Goal: Transaction & Acquisition: Obtain resource

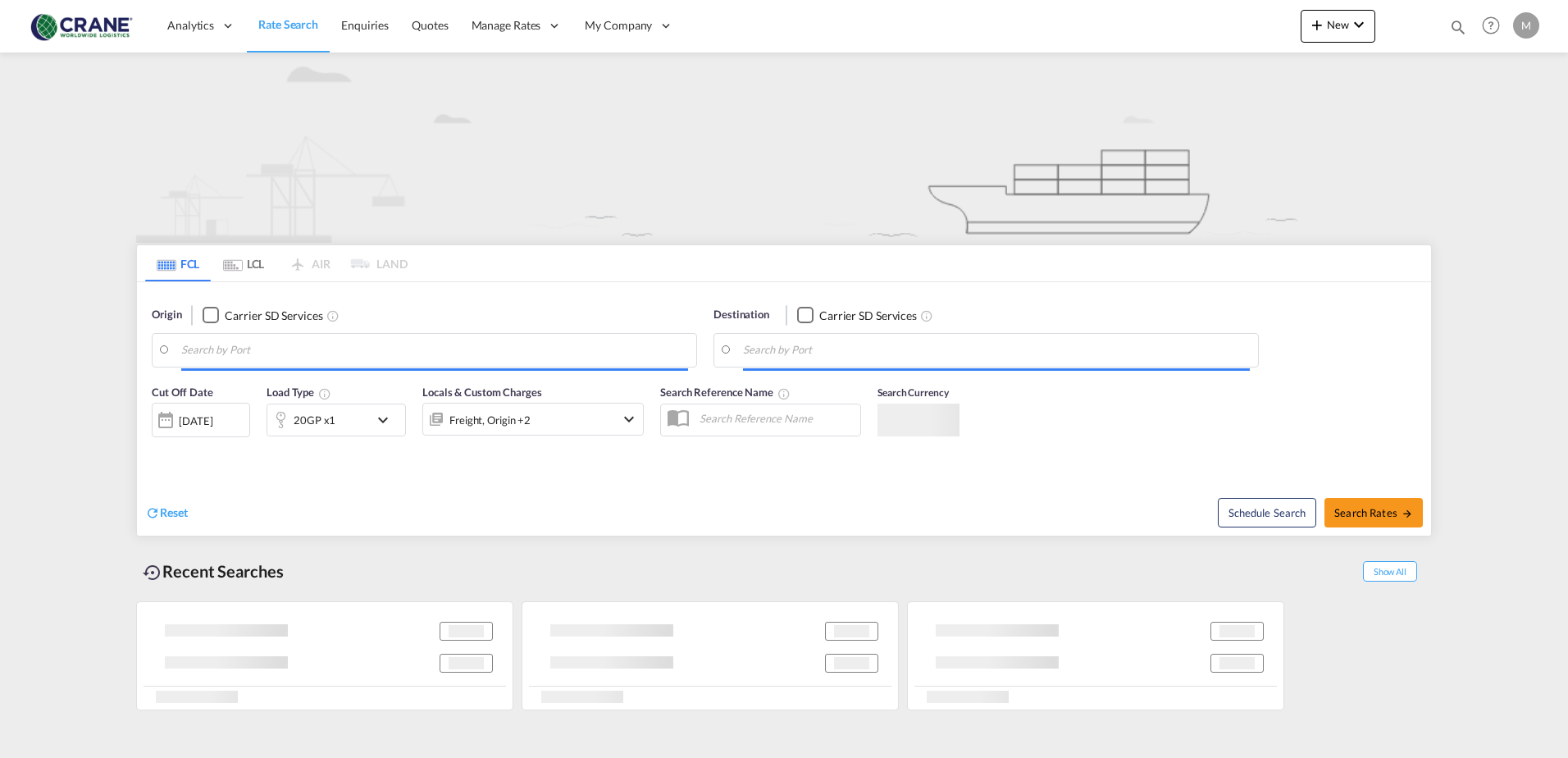
type input "[GEOGRAPHIC_DATA], ITVCE"
type input "[GEOGRAPHIC_DATA], EGPSD"
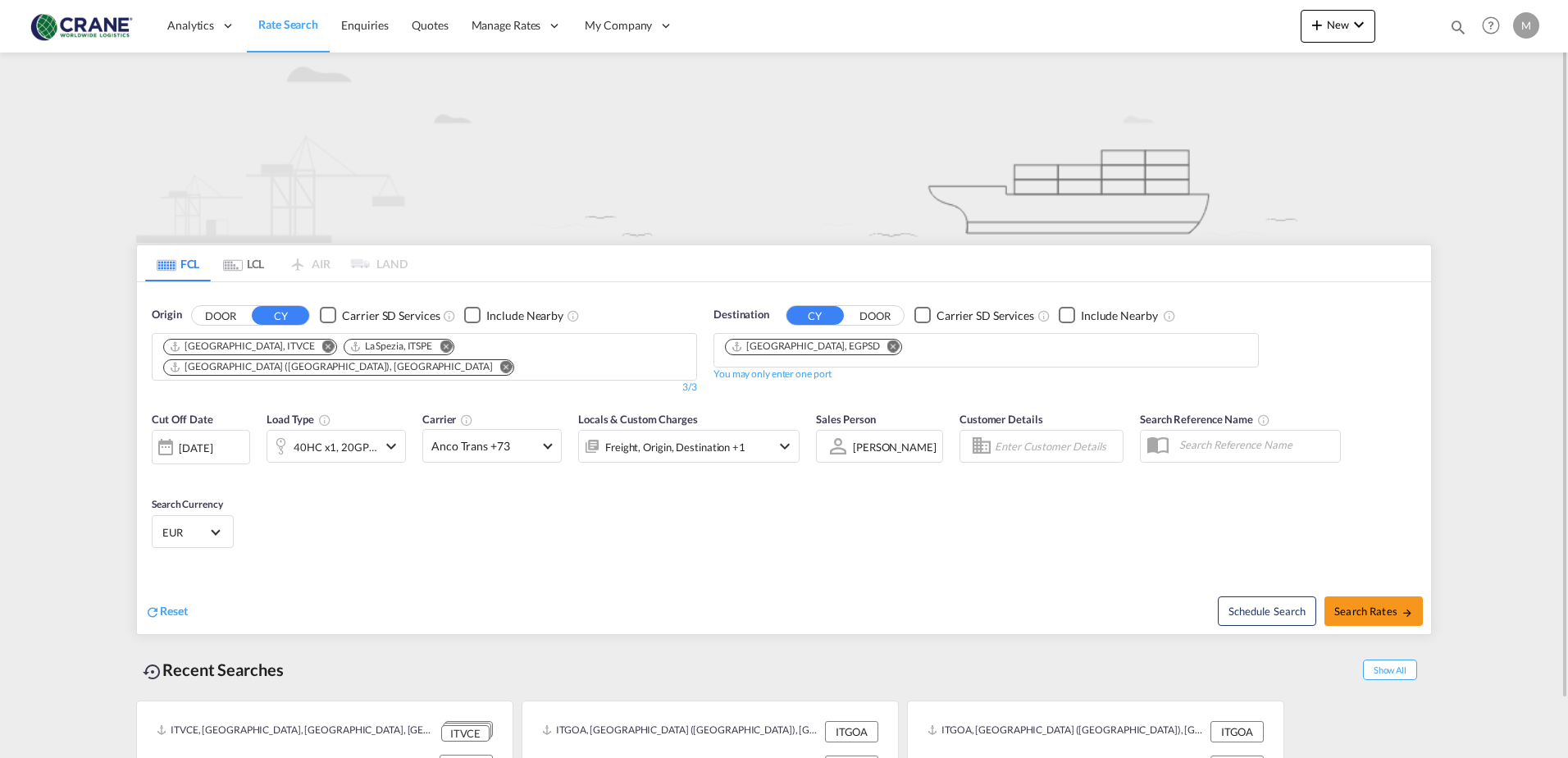
click at [331, 314] on div "Checkbox No Ink" at bounding box center [328, 314] width 17 height 17
click at [927, 315] on div "Checkbox No Ink" at bounding box center [922, 314] width 17 height 17
click at [888, 348] on md-icon "Remove" at bounding box center [893, 346] width 13 height 13
click at [513, 360] on md-icon "Remove" at bounding box center [506, 366] width 13 height 13
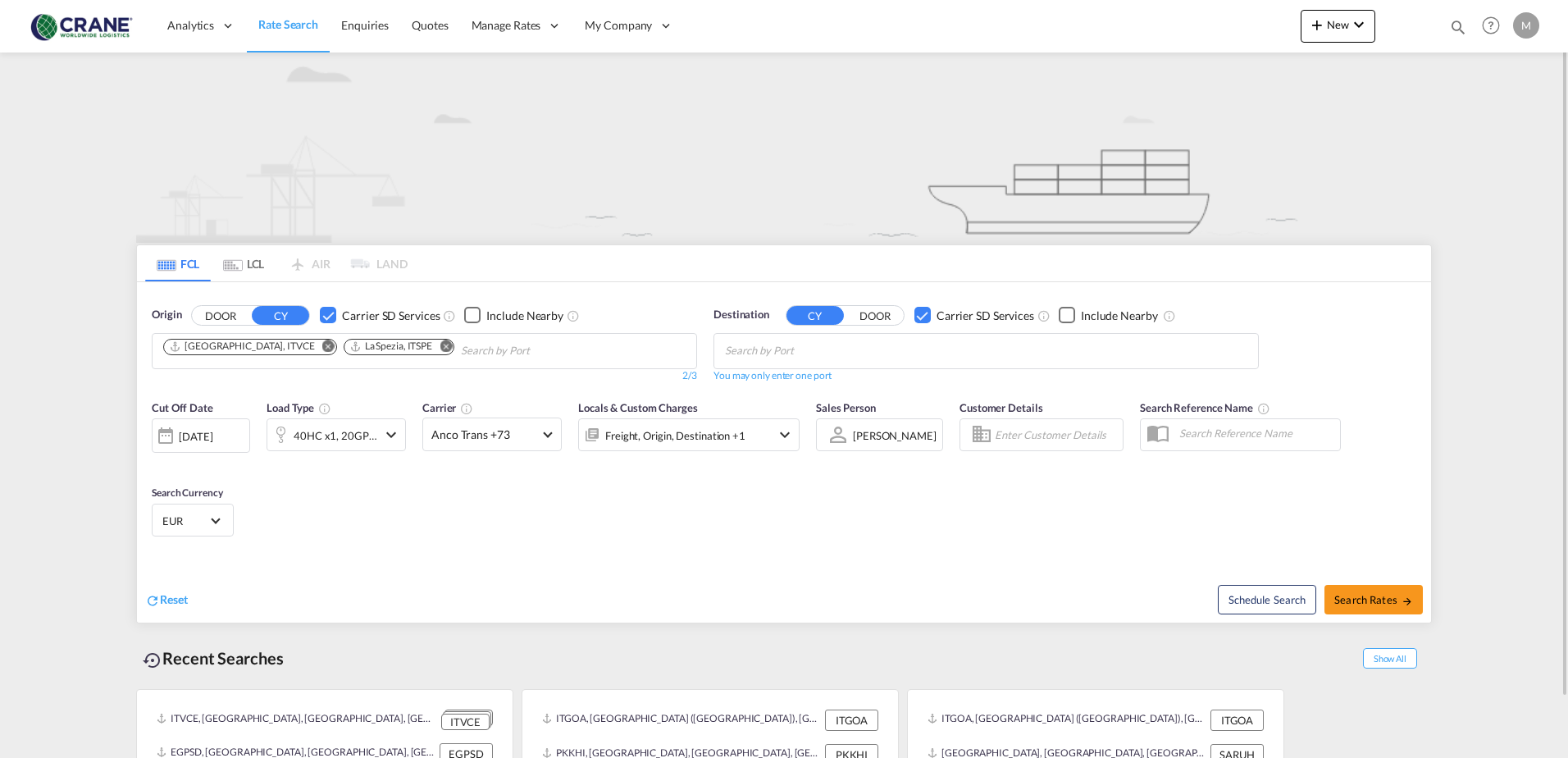
click at [322, 344] on md-icon "Remove" at bounding box center [328, 346] width 13 height 13
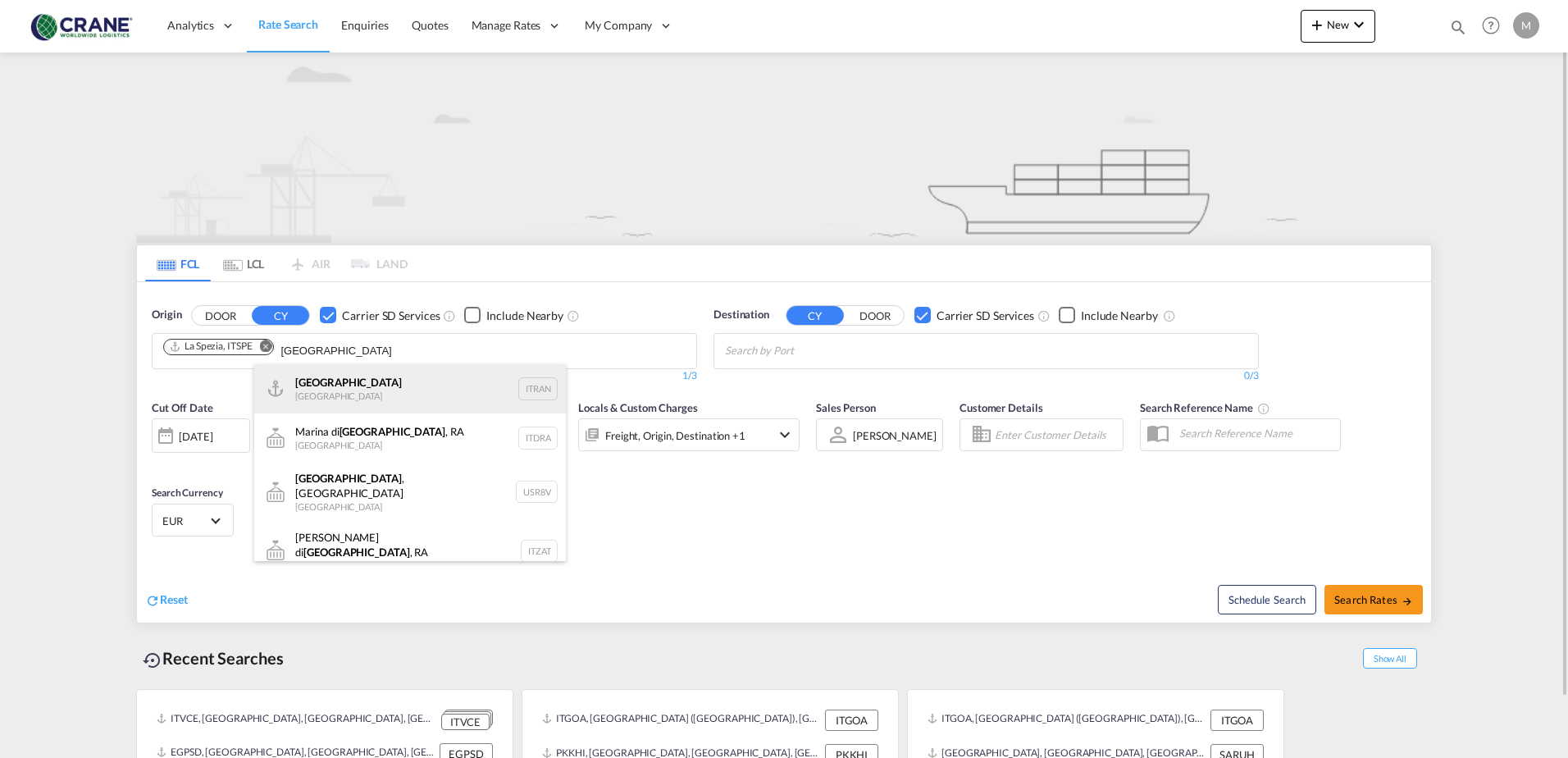
type input "ravenna"
click at [322, 403] on div "Ravenna Italy ITRAN" at bounding box center [409, 389] width 311 height 49
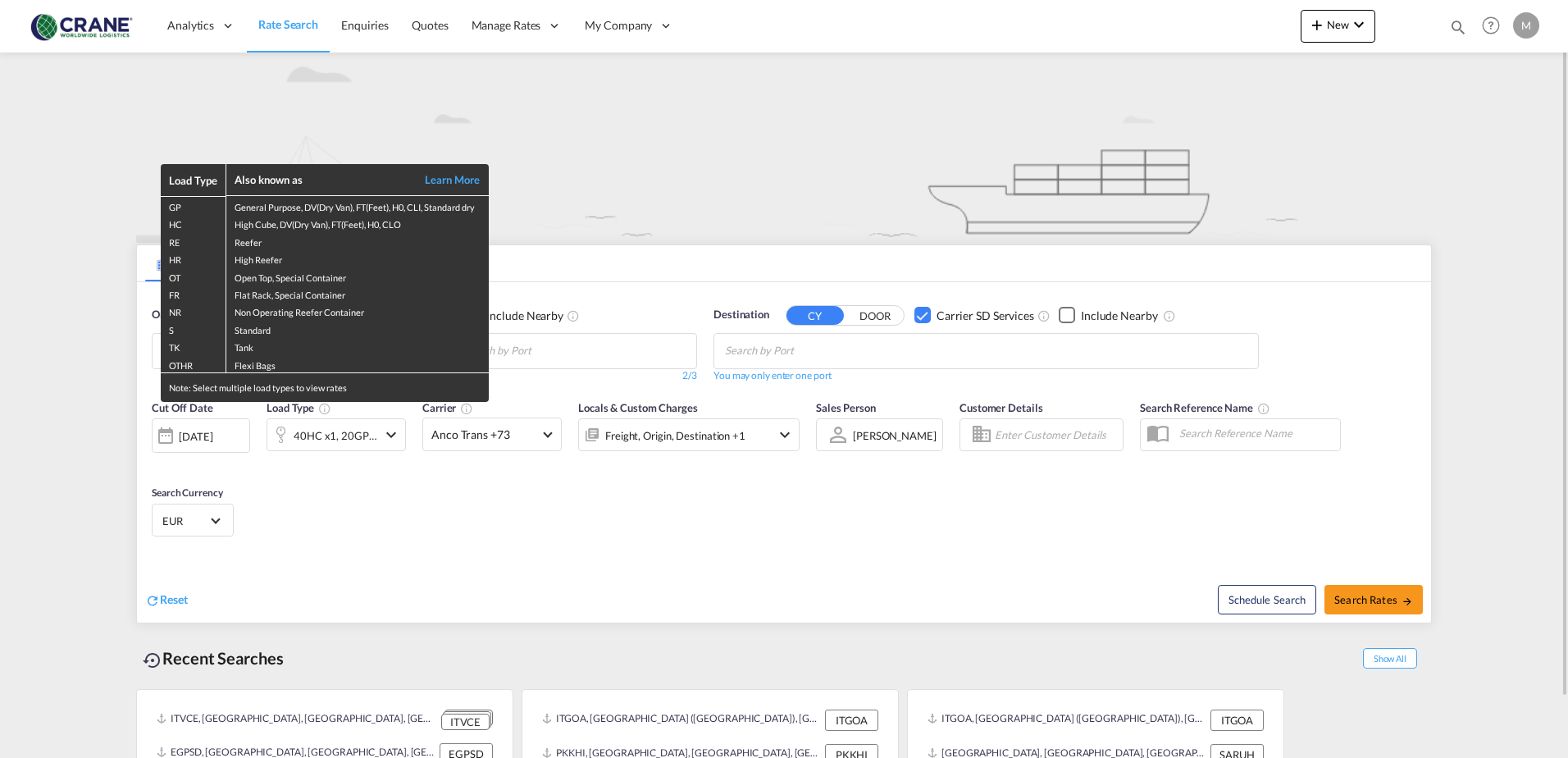
click at [541, 346] on div "Load Type Also known as Learn More GP General Purpose, DV(Dry Van), FT(Feet), H…" at bounding box center [784, 379] width 1568 height 758
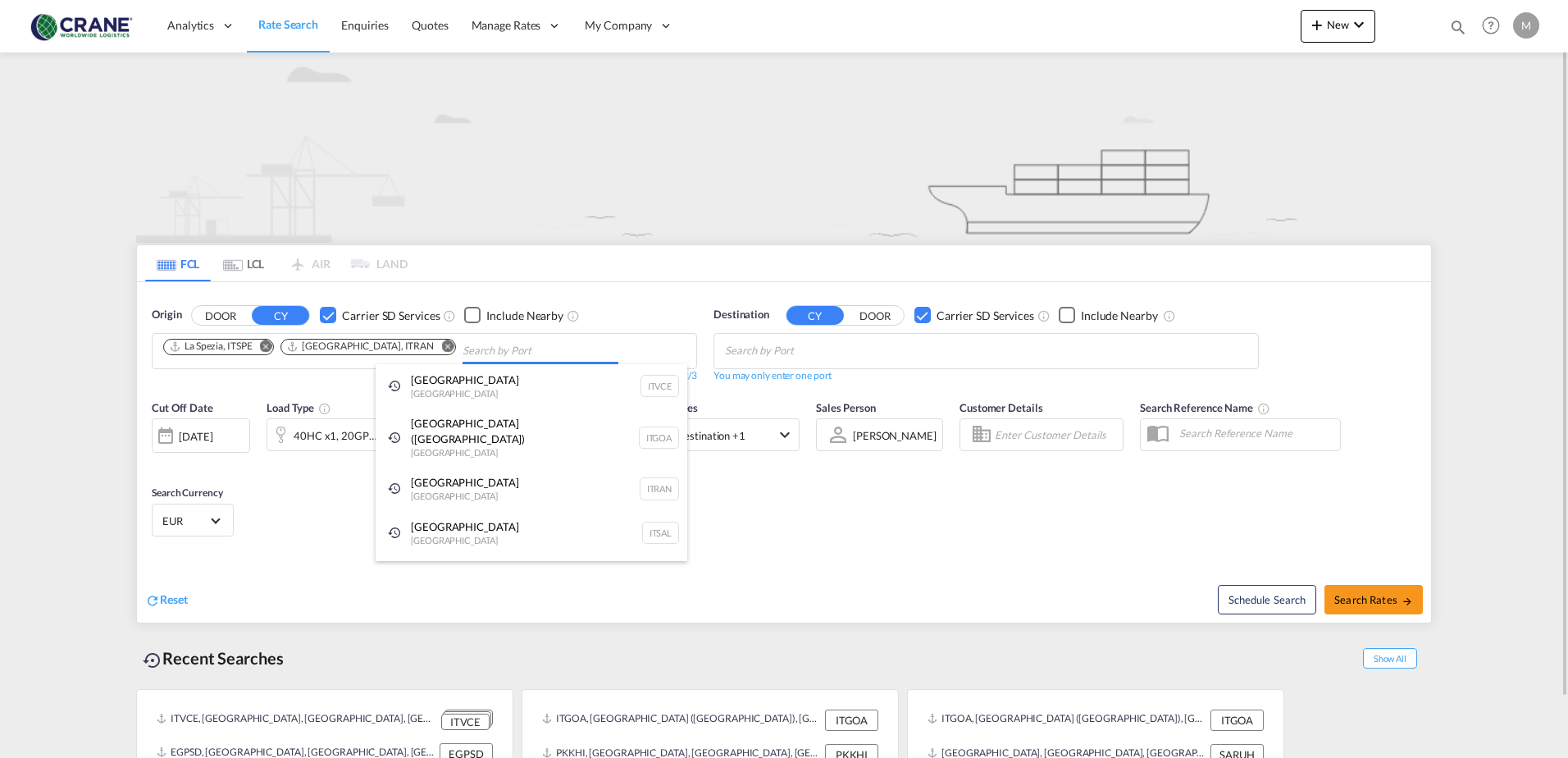
click at [422, 344] on body "Analytics Reports Dashboard Rate Search Enquiries Quotes" at bounding box center [784, 379] width 1568 height 758
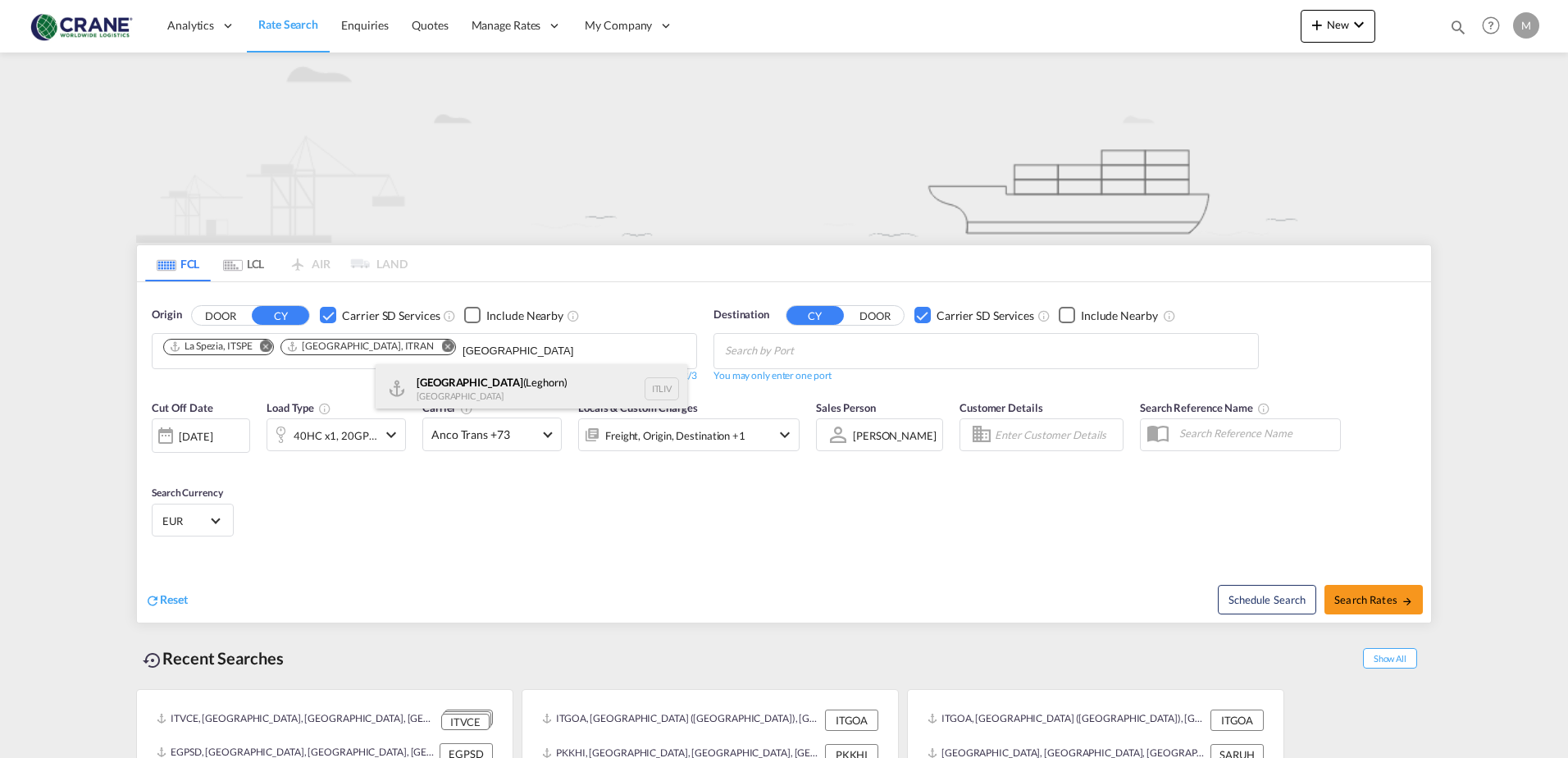
type input "livorno"
click at [425, 377] on div "Livorno (Leghorn) Italy ITLIV" at bounding box center [531, 389] width 311 height 49
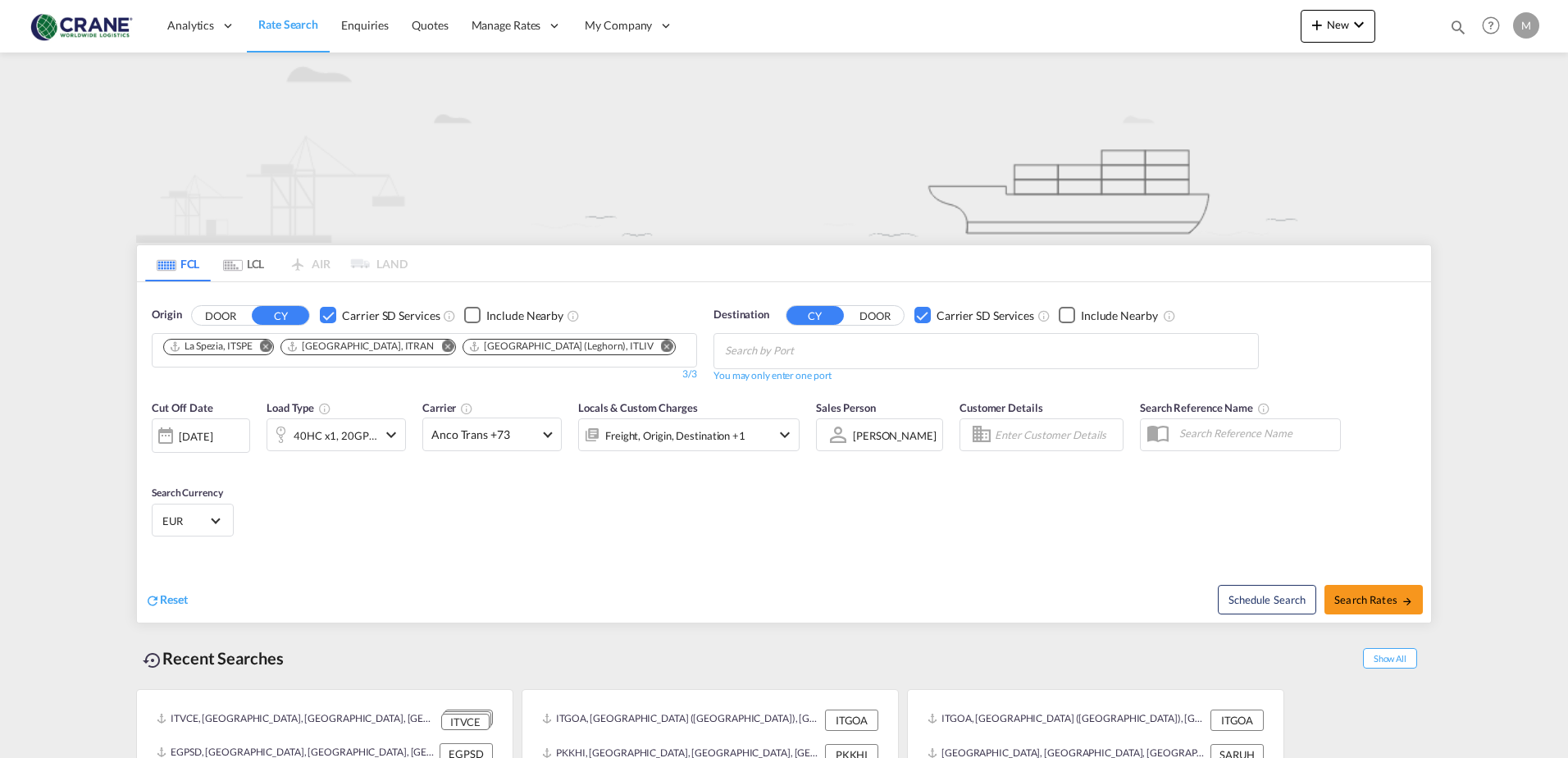
click at [787, 353] on input "Chips input." at bounding box center [802, 351] width 156 height 27
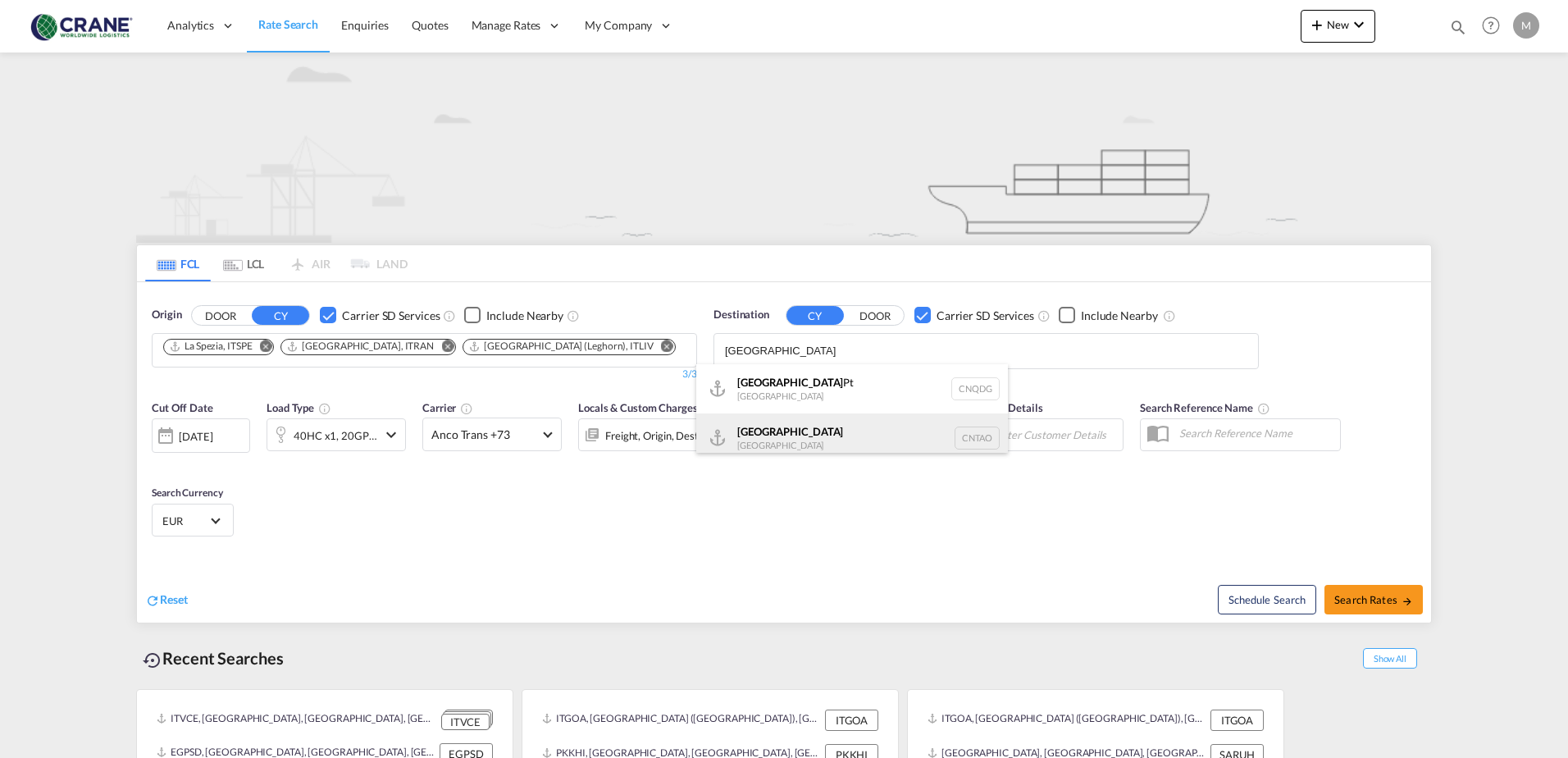
type input "qingdao"
click at [774, 433] on div "Qingdao China CNTAO" at bounding box center [851, 438] width 311 height 49
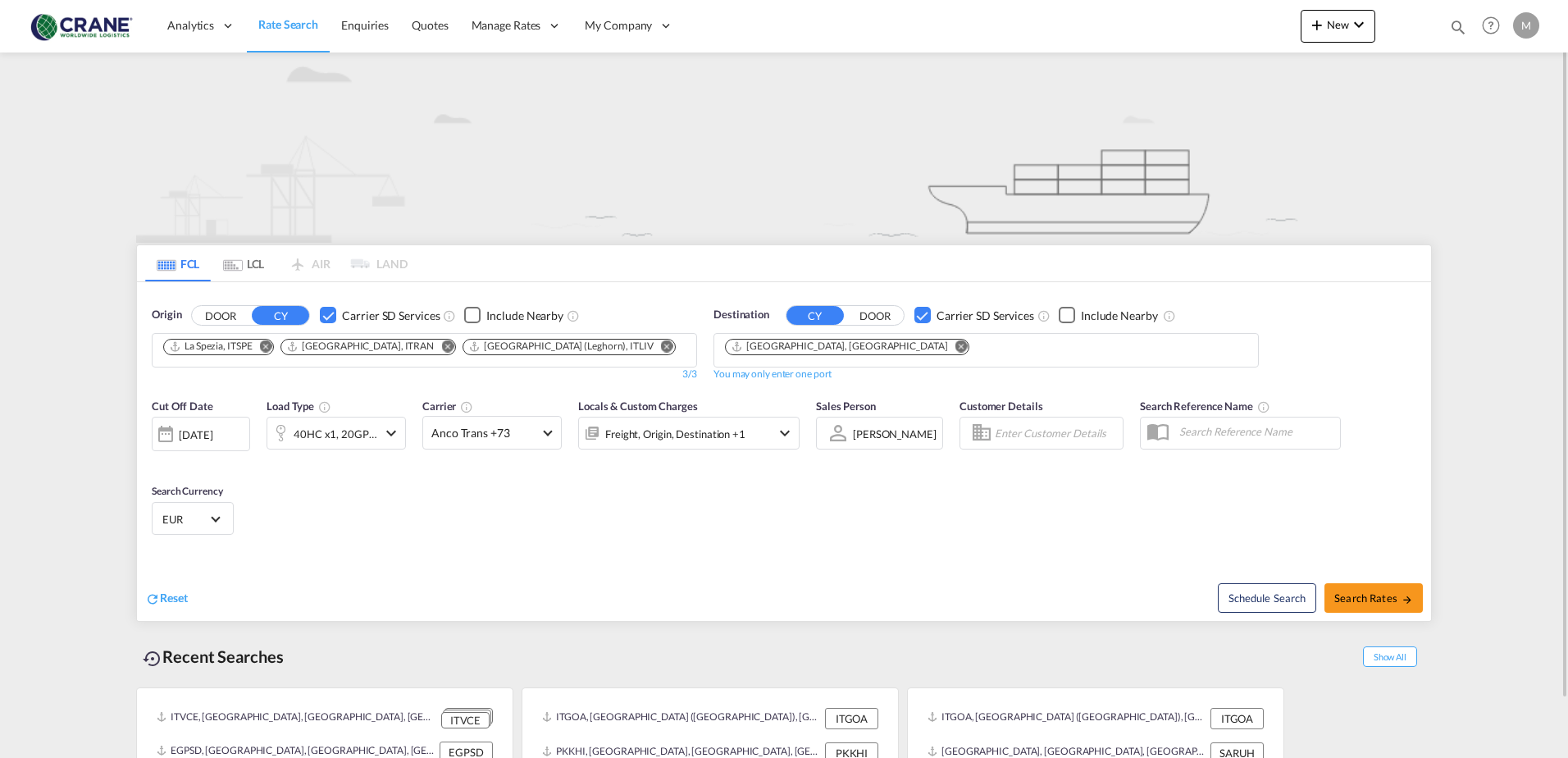
click at [396, 430] on md-icon "icon-chevron-down" at bounding box center [391, 433] width 20 height 20
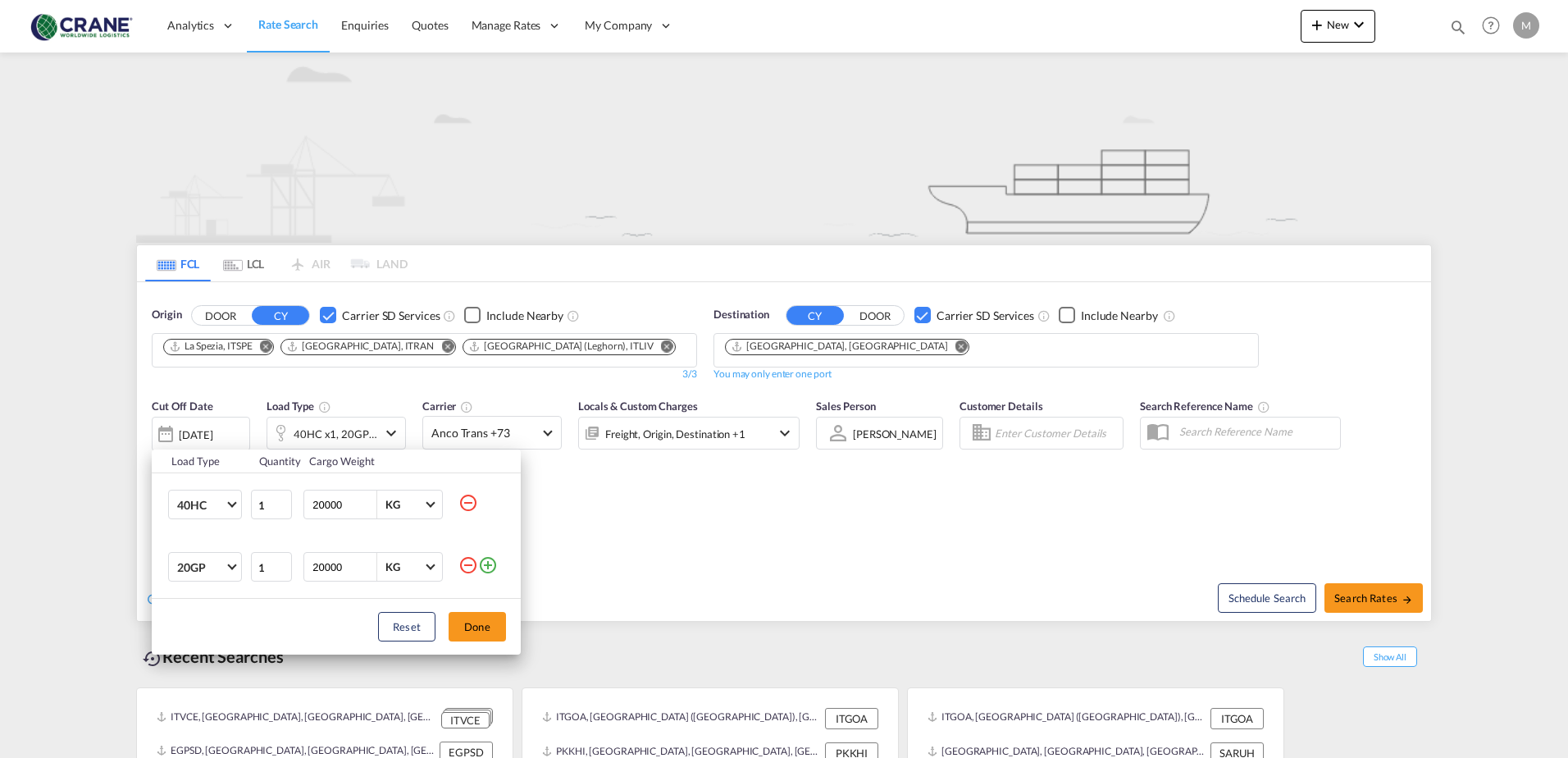
click at [466, 564] on md-icon "icon-minus-circle-outline" at bounding box center [468, 565] width 20 height 20
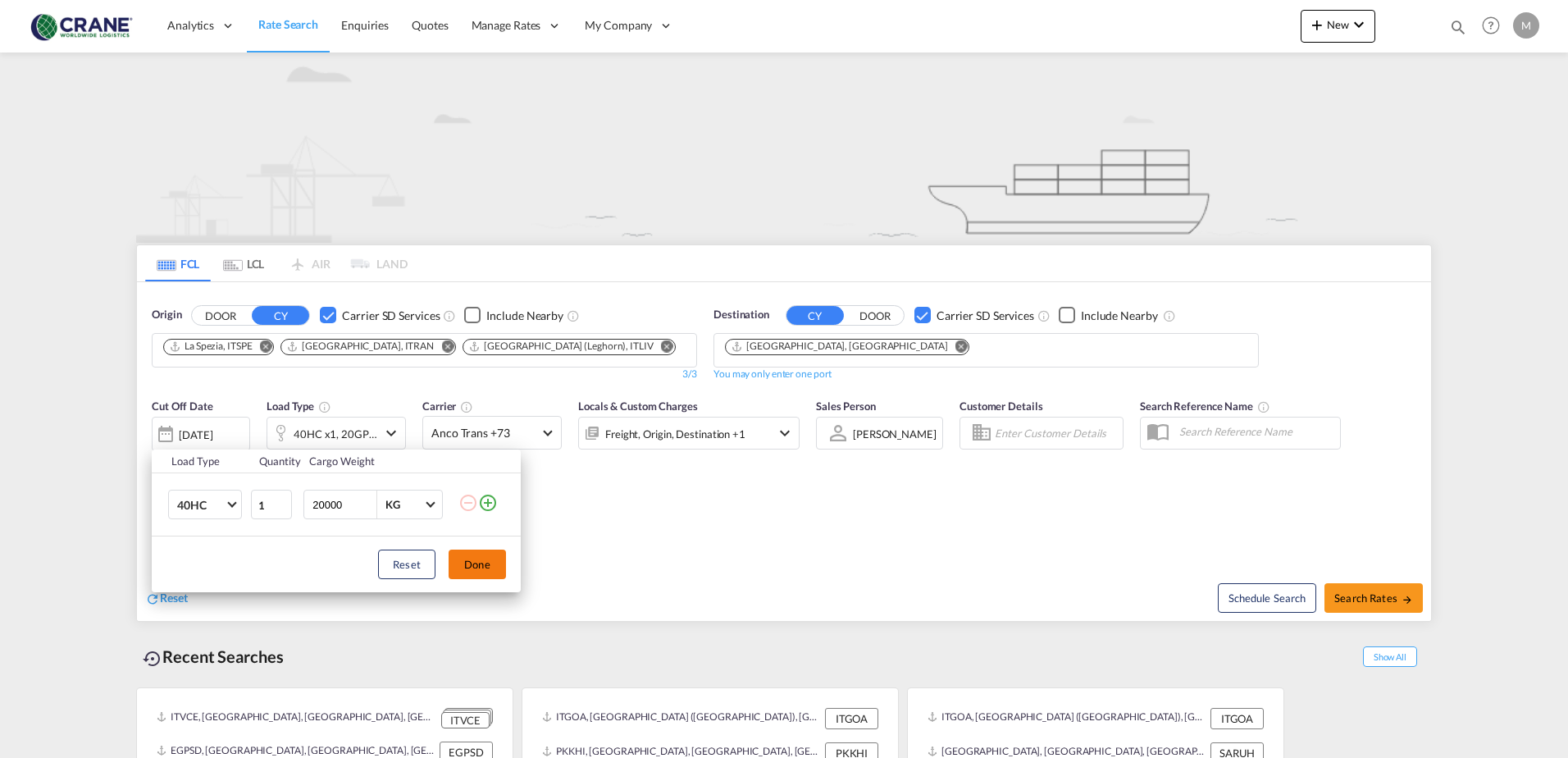
click at [478, 568] on button "Done" at bounding box center [477, 565] width 57 height 29
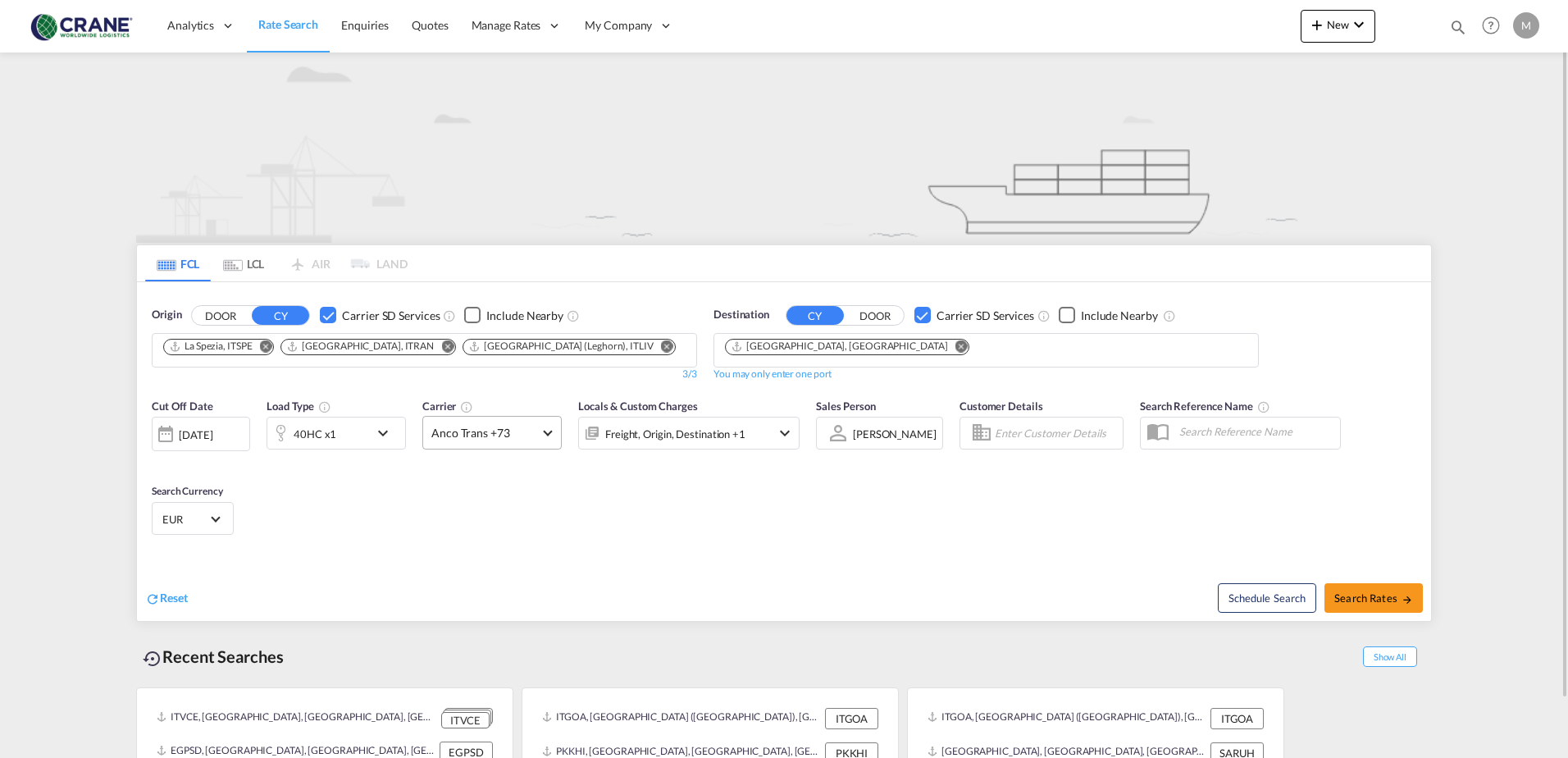
click at [553, 431] on md-select-value "Anco Trans +73" at bounding box center [492, 432] width 137 height 32
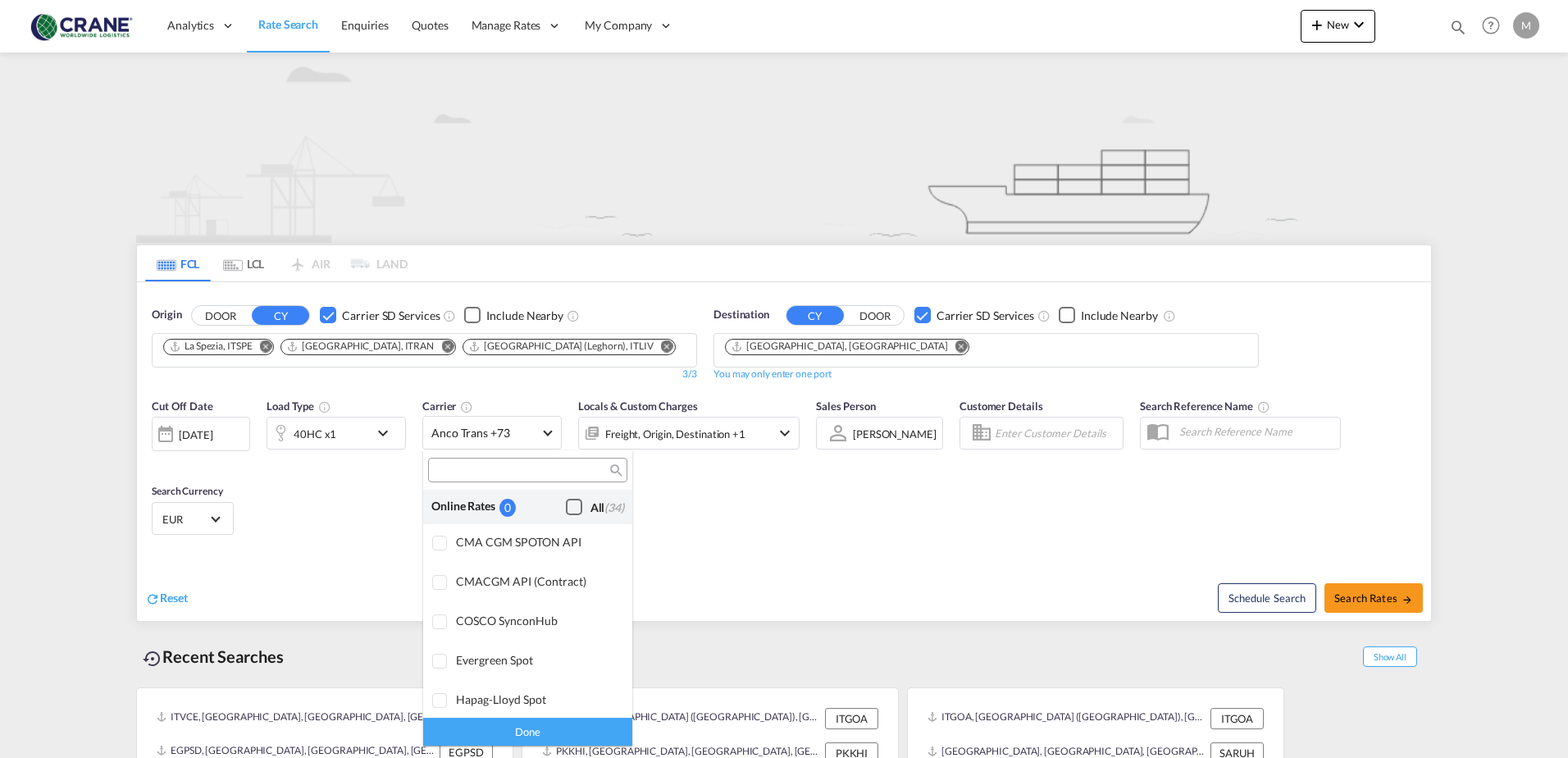
click at [566, 505] on div "Checkbox No Ink" at bounding box center [573, 507] width 17 height 17
click at [514, 731] on div "Done" at bounding box center [527, 731] width 209 height 28
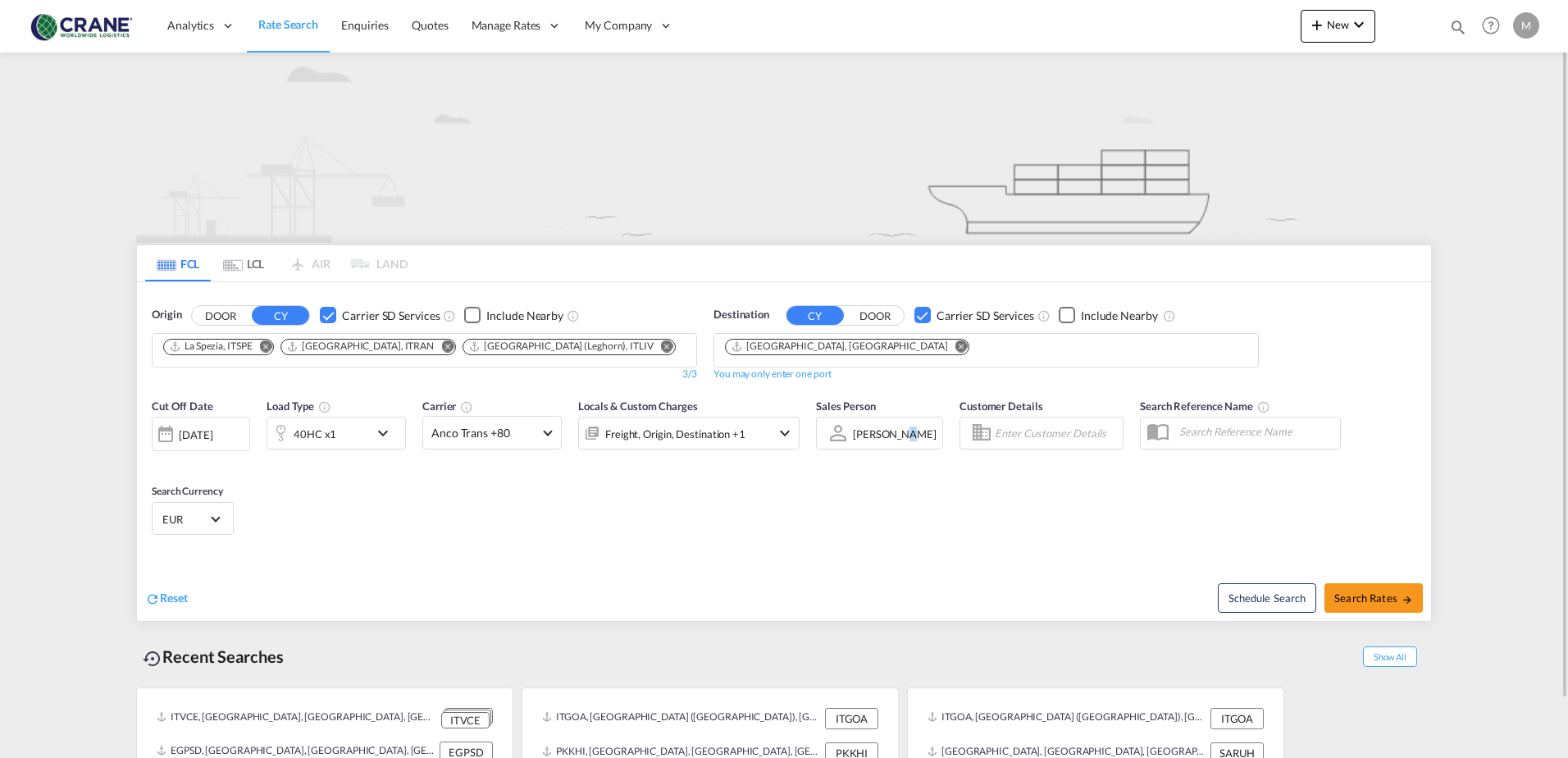
click at [898, 511] on div "Cut Off Date 17 Sep 2025 17/09/2025 Load Type 40HC x1 Carrier Anco Trans +80 Lo…" at bounding box center [784, 469] width 1294 height 160
click at [1379, 595] on span "Search Rates" at bounding box center [1374, 597] width 79 height 13
type input "ITSPE,ITRAN,ITLIV to CNTAO / 17 Sep 2025"
